Goal: Information Seeking & Learning: Learn about a topic

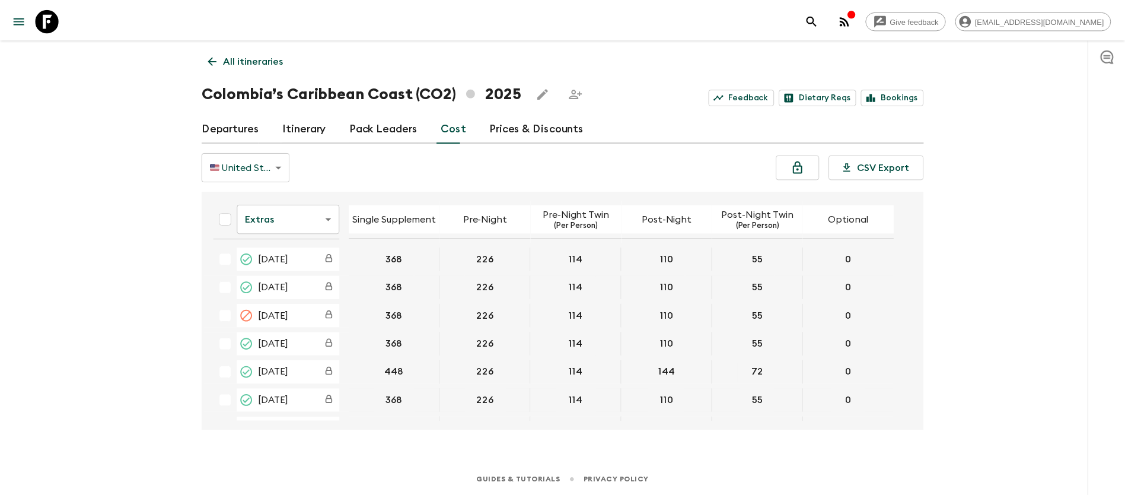
scroll to position [178, 0]
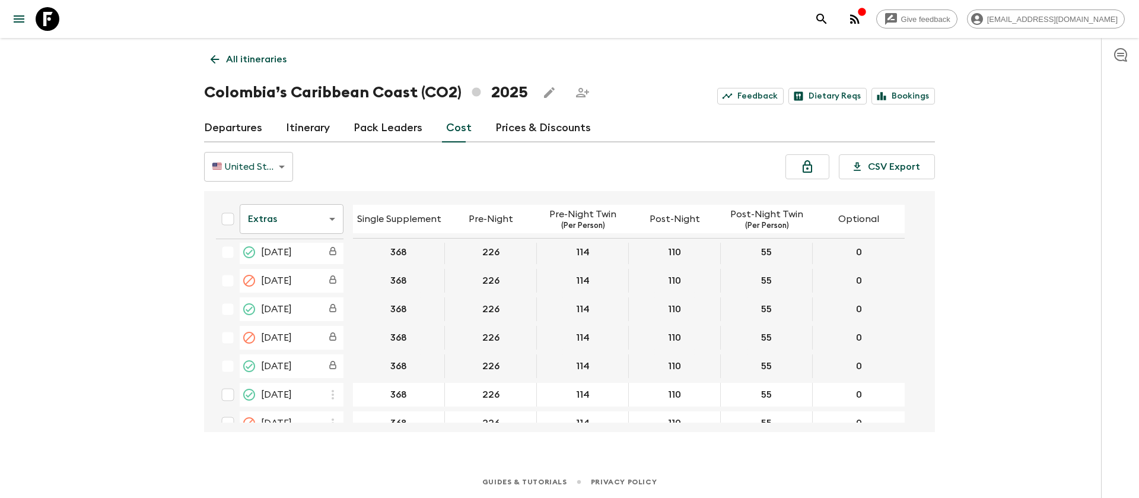
click at [51, 12] on icon at bounding box center [48, 19] width 24 height 24
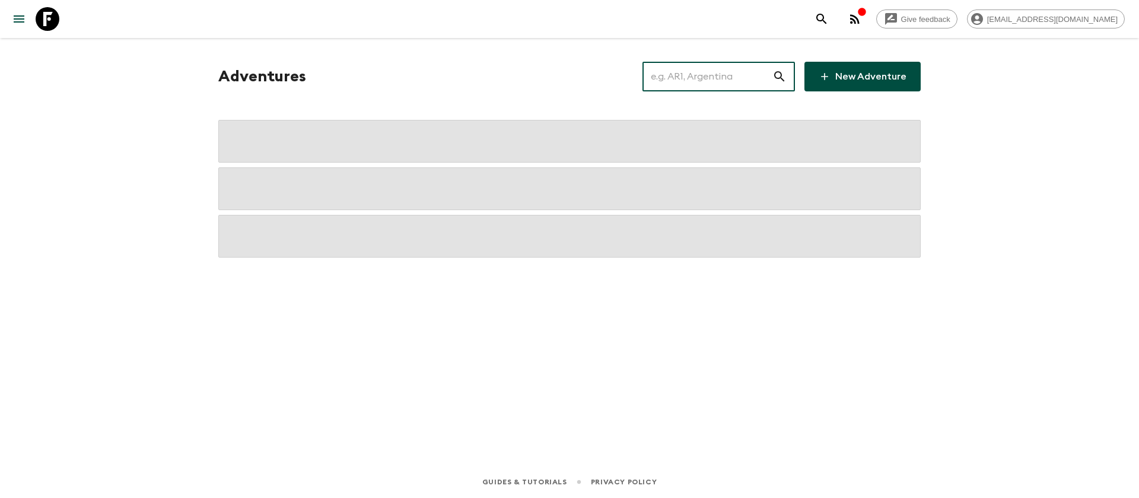
click at [690, 85] on input "text" at bounding box center [707, 76] width 130 height 33
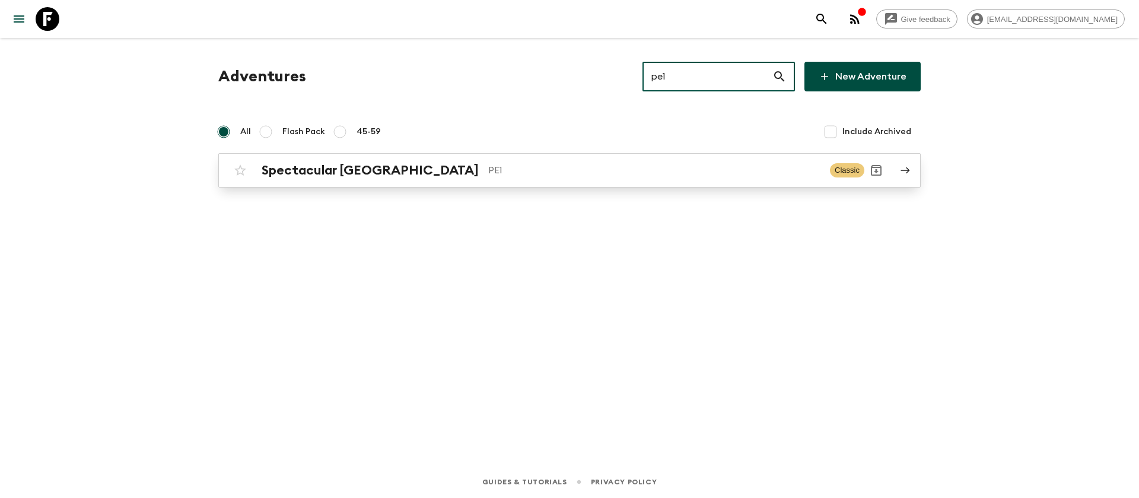
type input "pe1"
click at [488, 166] on p "PE1" at bounding box center [654, 170] width 332 height 14
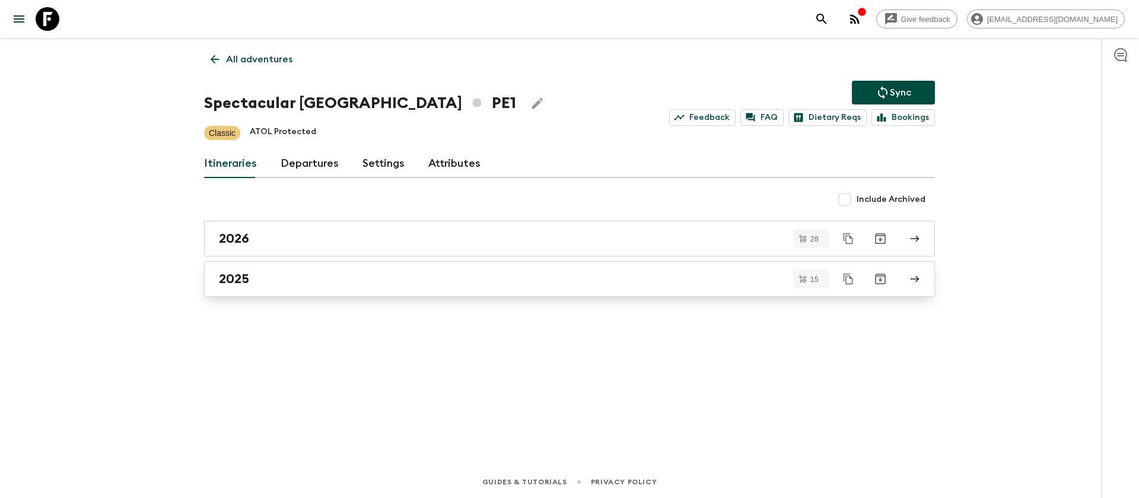
click at [237, 284] on h2 "2025" at bounding box center [234, 278] width 30 height 15
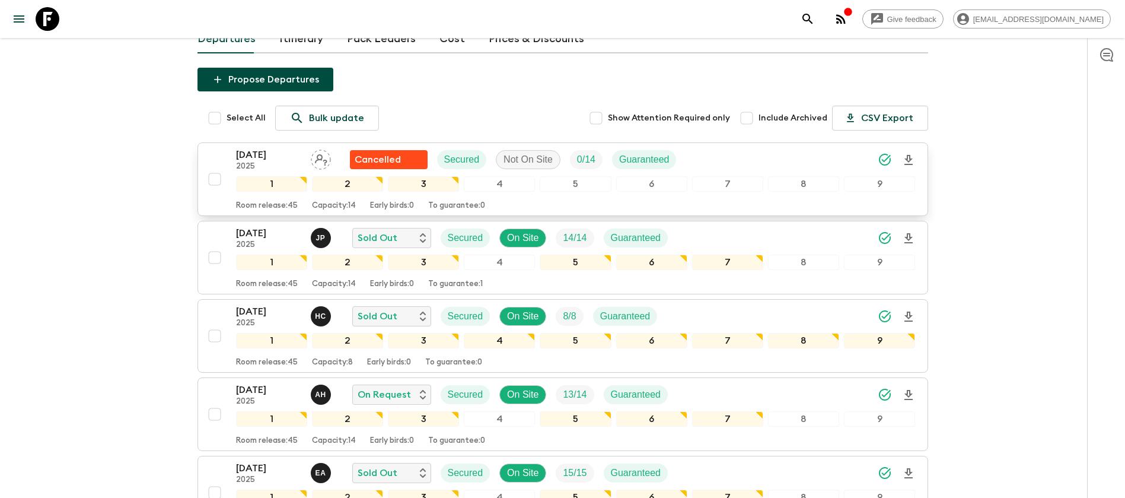
scroll to position [178, 0]
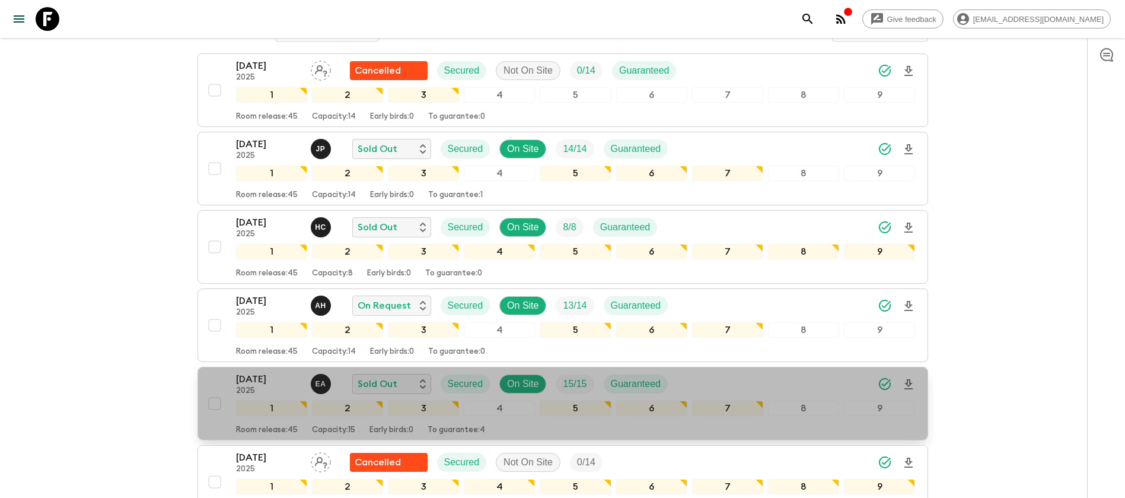
click at [264, 380] on p "[DATE]" at bounding box center [268, 379] width 65 height 14
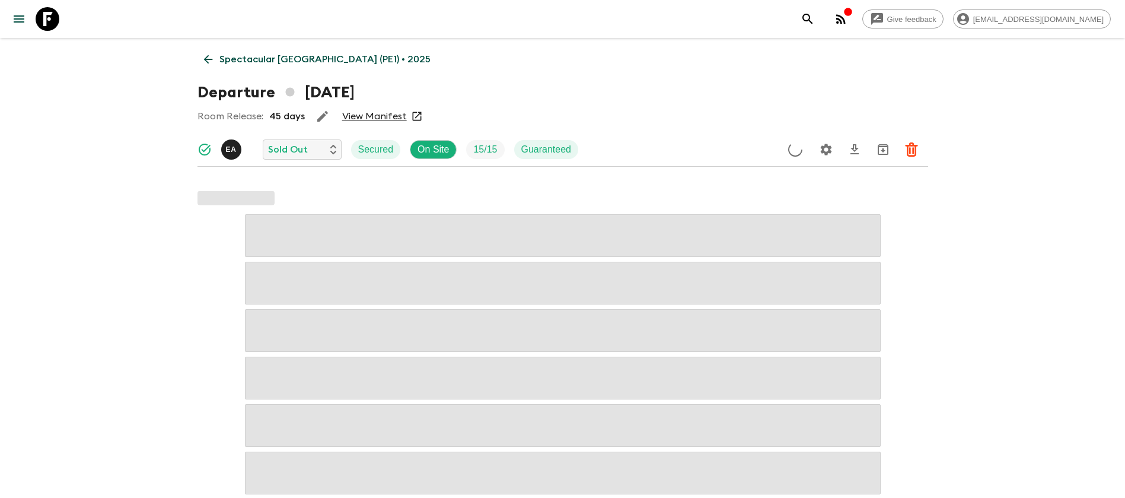
click at [384, 116] on link "View Manifest" at bounding box center [374, 116] width 65 height 12
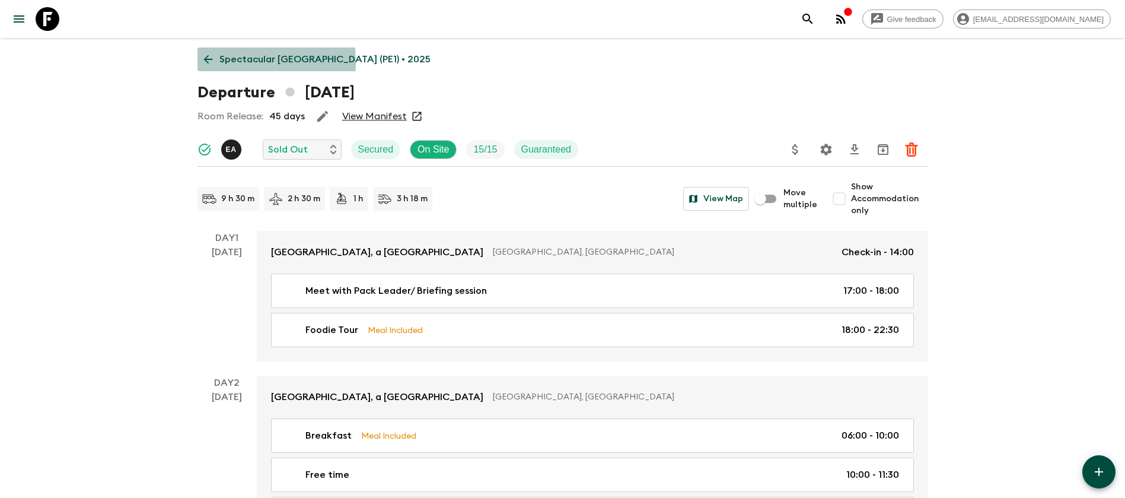
click at [214, 62] on icon at bounding box center [208, 59] width 13 height 13
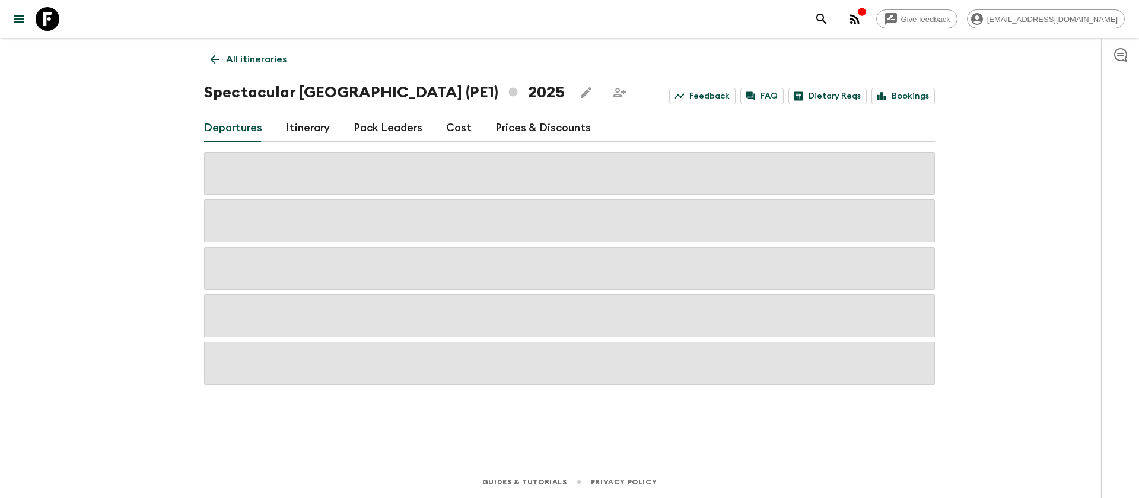
click at [462, 117] on link "Cost" at bounding box center [459, 128] width 26 height 28
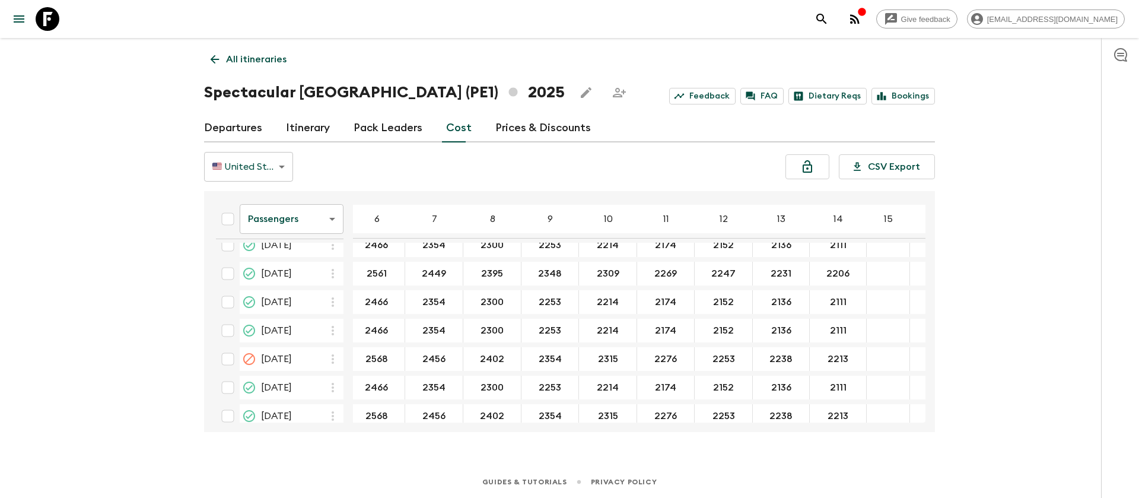
scroll to position [356, 154]
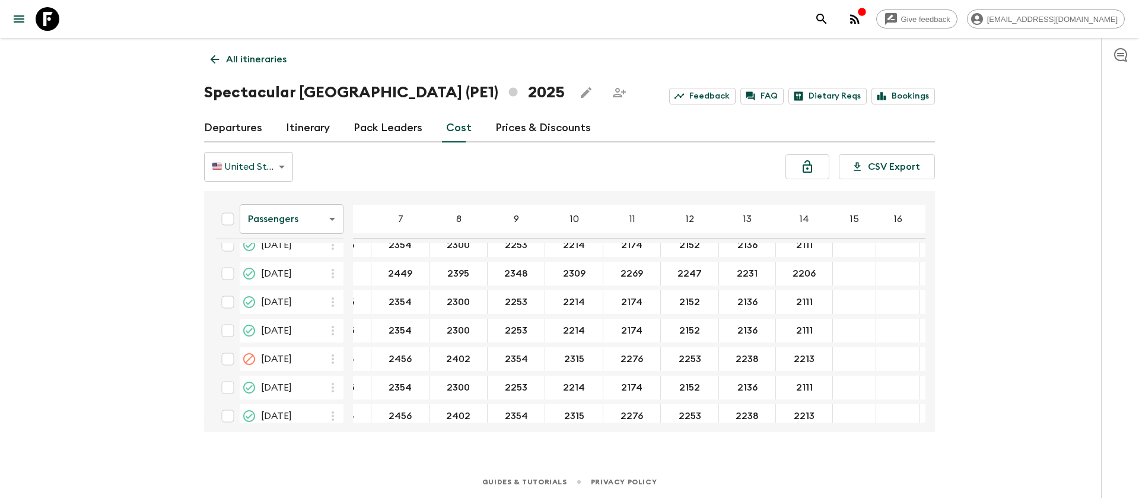
click at [278, 228] on body "Give feedback [EMAIL_ADDRESS][DOMAIN_NAME] All itineraries Spectacular [GEOGRAP…" at bounding box center [569, 249] width 1139 height 498
click at [282, 263] on li "Extras" at bounding box center [292, 266] width 104 height 19
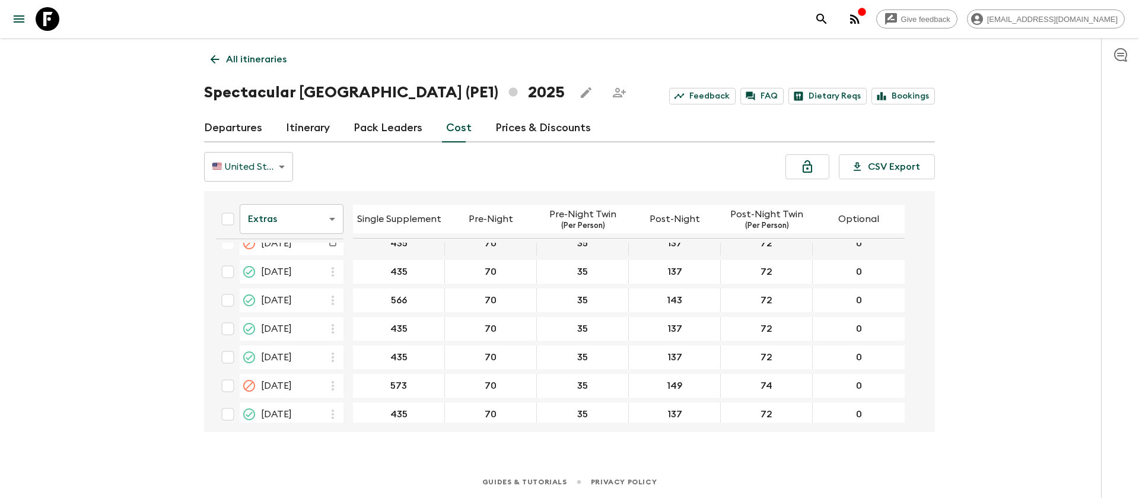
scroll to position [356, 0]
click at [212, 57] on icon at bounding box center [214, 59] width 13 height 13
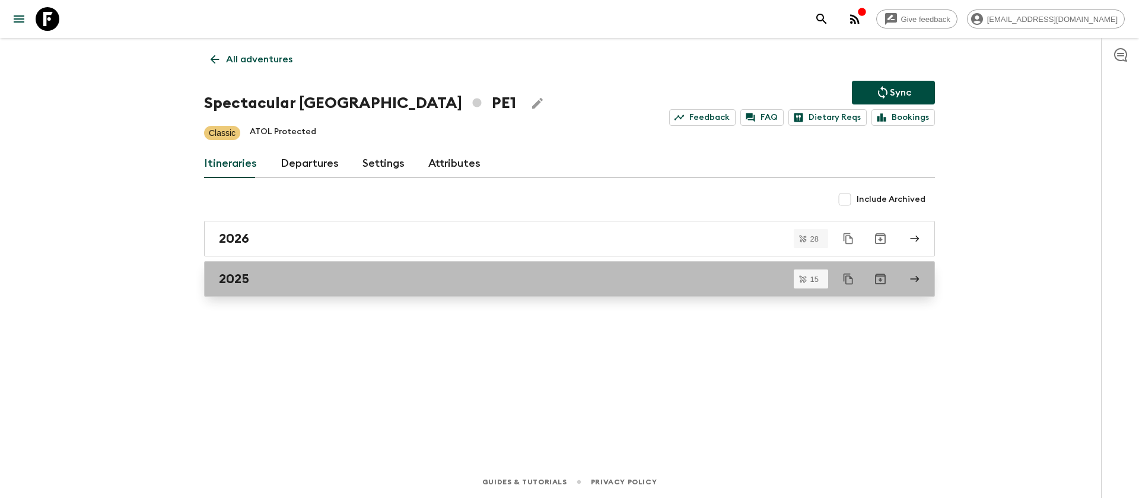
click at [248, 276] on h2 "2025" at bounding box center [234, 278] width 30 height 15
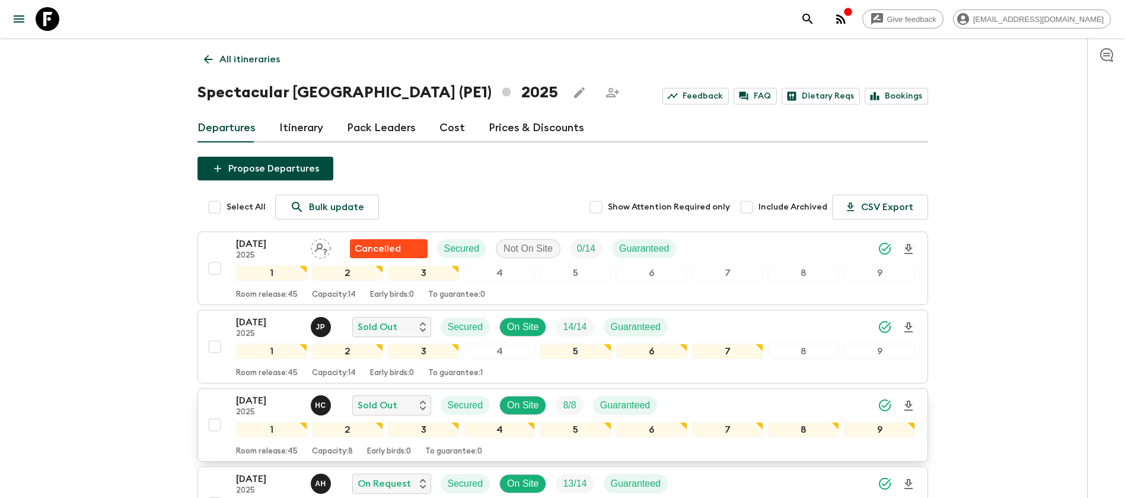
click at [274, 404] on p "[DATE]" at bounding box center [268, 400] width 65 height 14
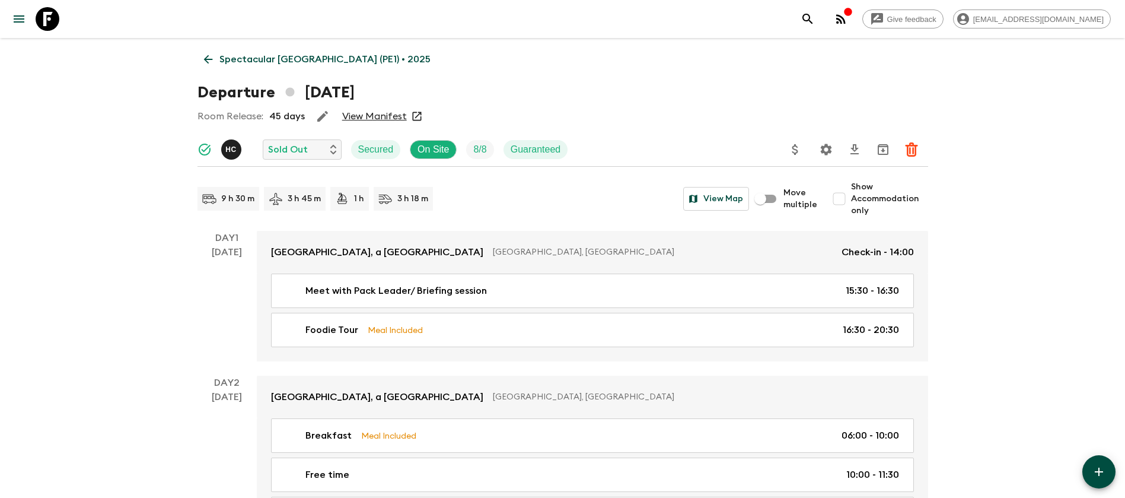
click at [386, 117] on link "View Manifest" at bounding box center [374, 116] width 65 height 12
click at [205, 59] on icon at bounding box center [207, 59] width 9 height 9
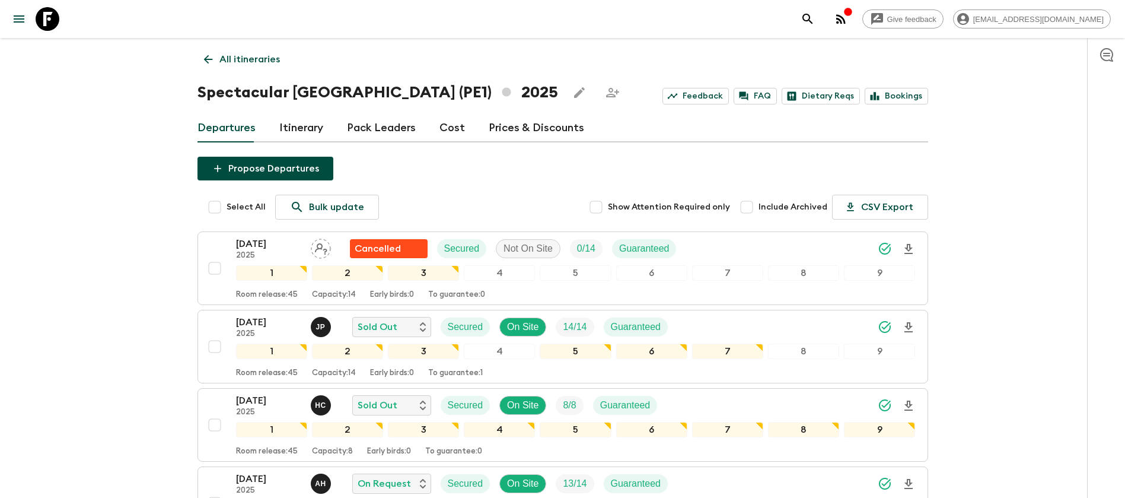
click at [454, 123] on link "Cost" at bounding box center [453, 128] width 26 height 28
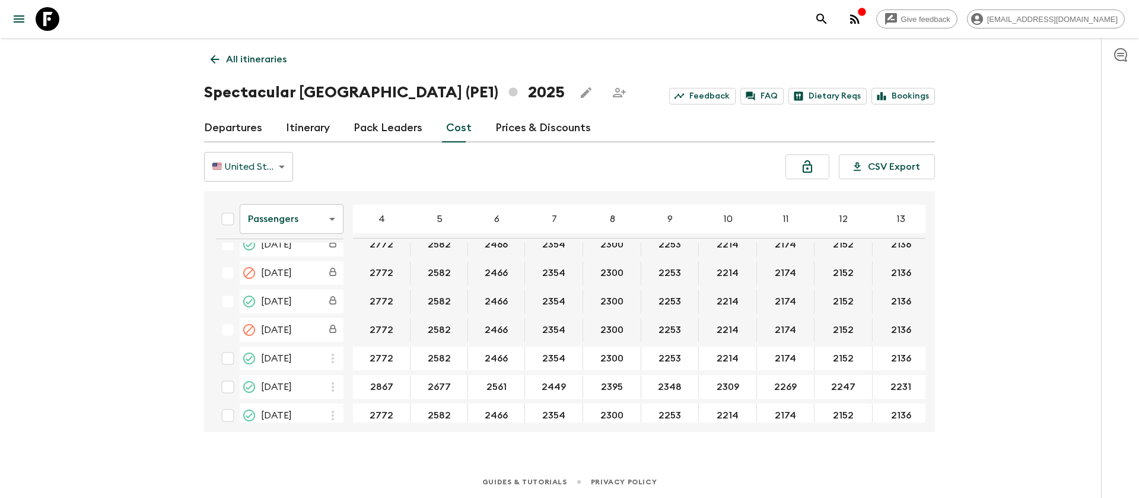
scroll to position [267, 0]
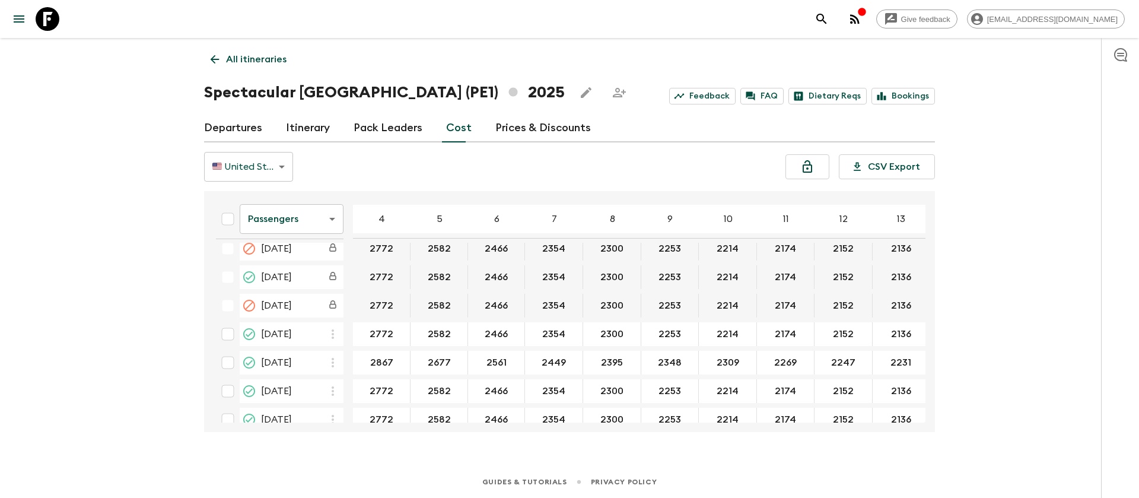
click at [293, 217] on body "Give feedback [EMAIL_ADDRESS][DOMAIN_NAME] All itineraries Spectacular [GEOGRAP…" at bounding box center [569, 249] width 1139 height 498
click at [304, 260] on li "Extras" at bounding box center [292, 266] width 104 height 19
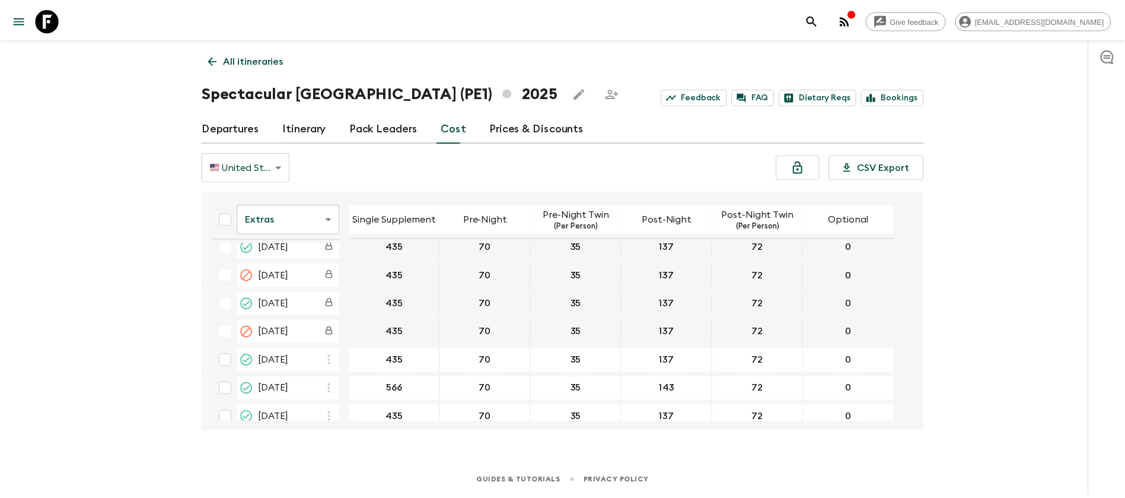
scroll to position [267, 0]
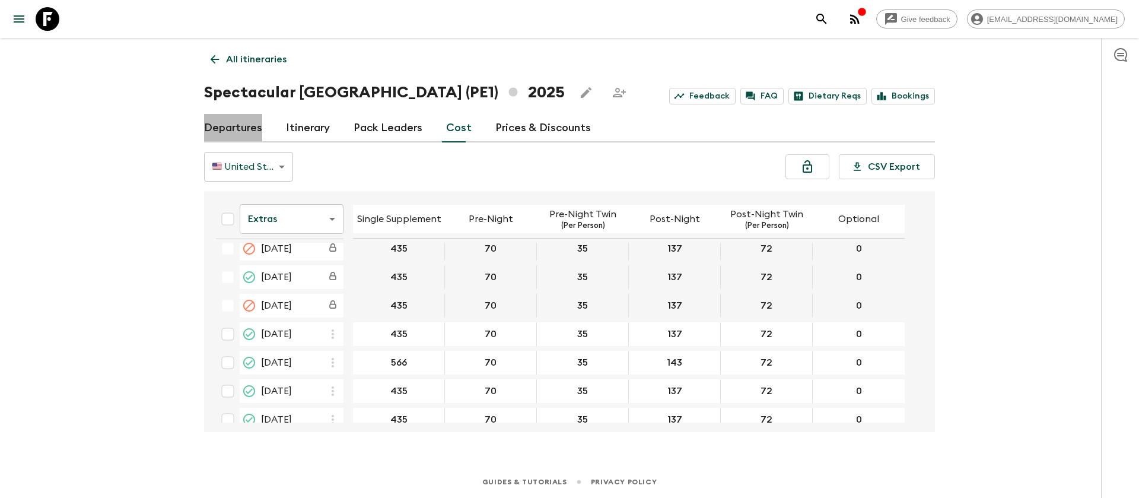
click at [260, 129] on link "Departures" at bounding box center [233, 128] width 58 height 28
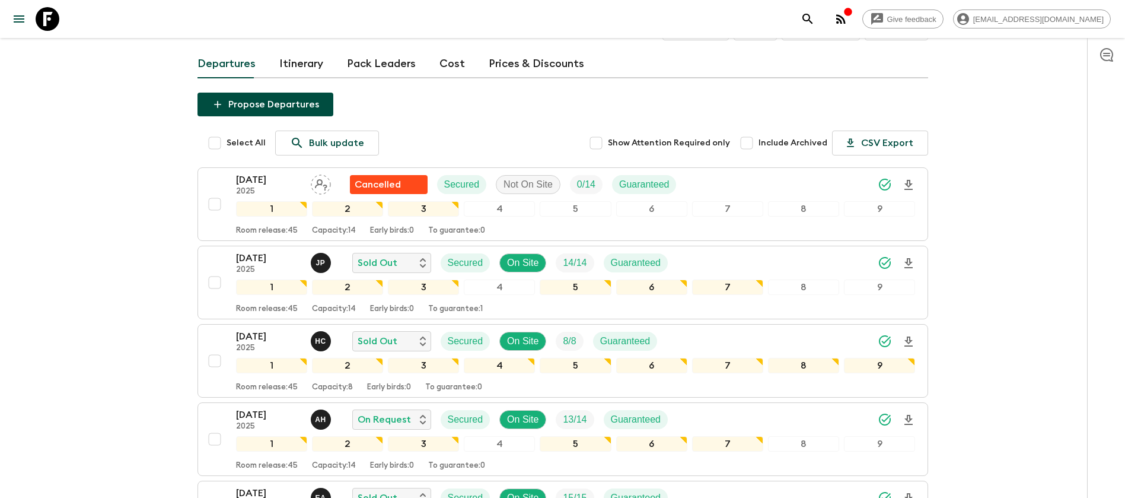
scroll to position [89, 0]
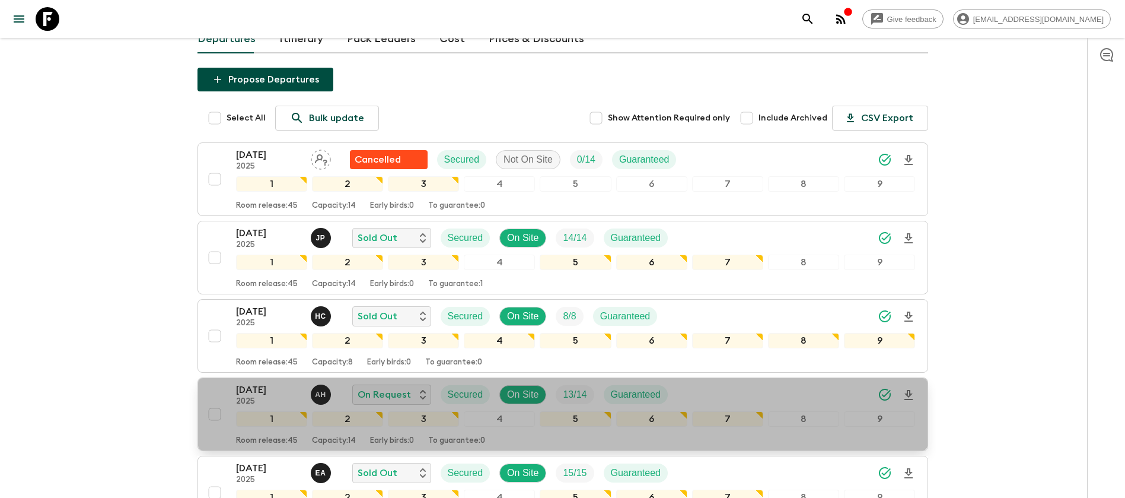
click at [268, 391] on p "[DATE]" at bounding box center [268, 390] width 65 height 14
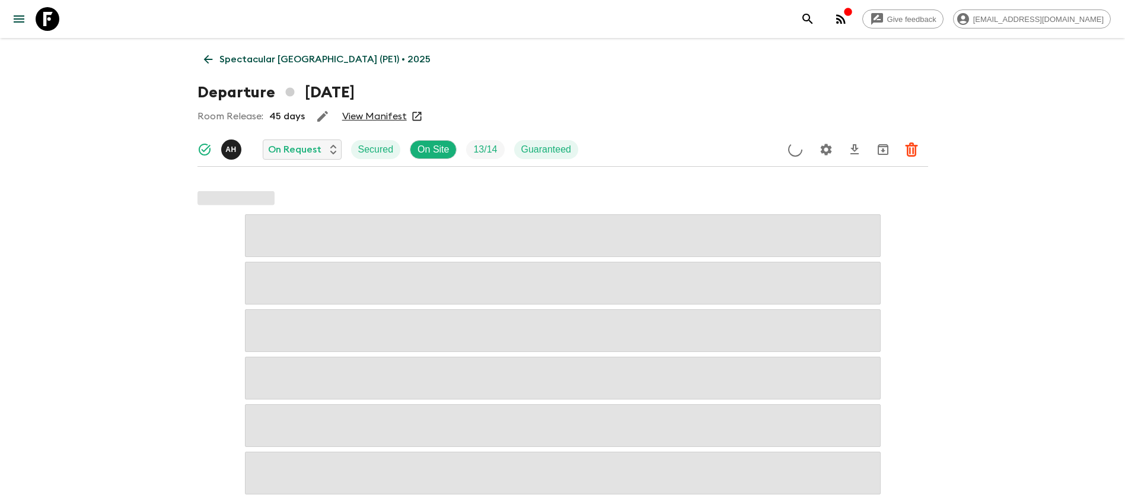
click at [399, 114] on link "View Manifest" at bounding box center [374, 116] width 65 height 12
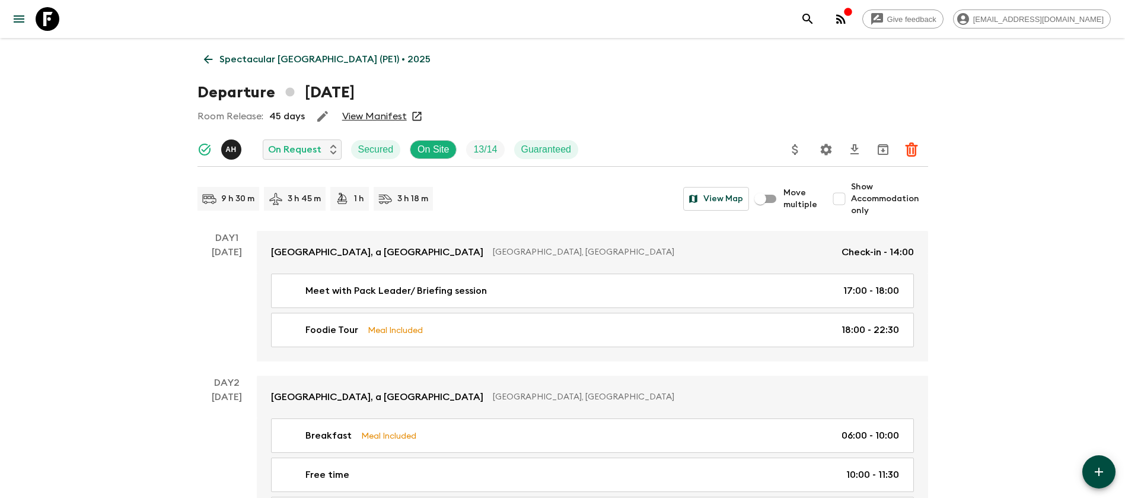
click at [216, 53] on link "Spectacular [GEOGRAPHIC_DATA] (PE1) • 2025" at bounding box center [318, 59] width 240 height 24
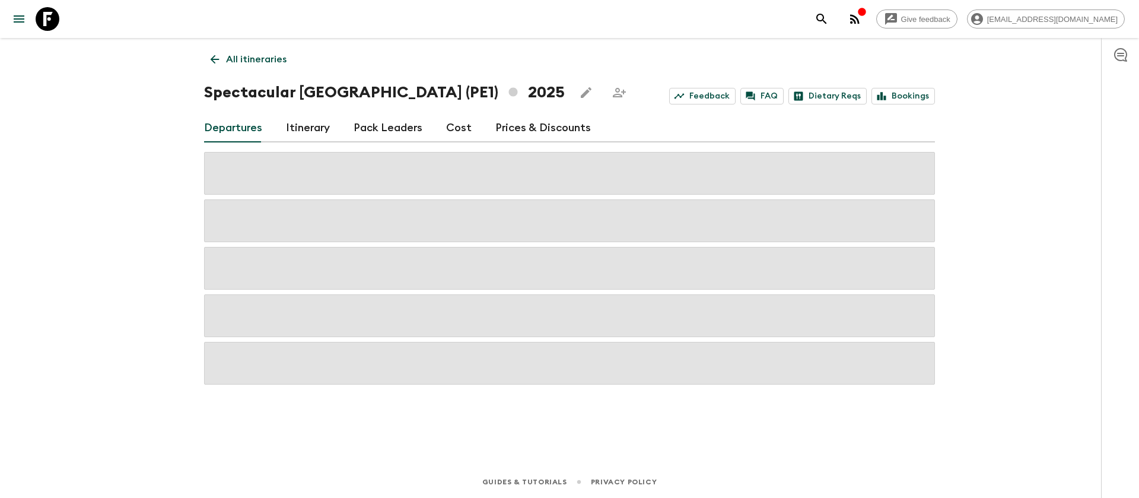
click at [461, 131] on link "Cost" at bounding box center [459, 128] width 26 height 28
